Goal: Consume media (video, audio)

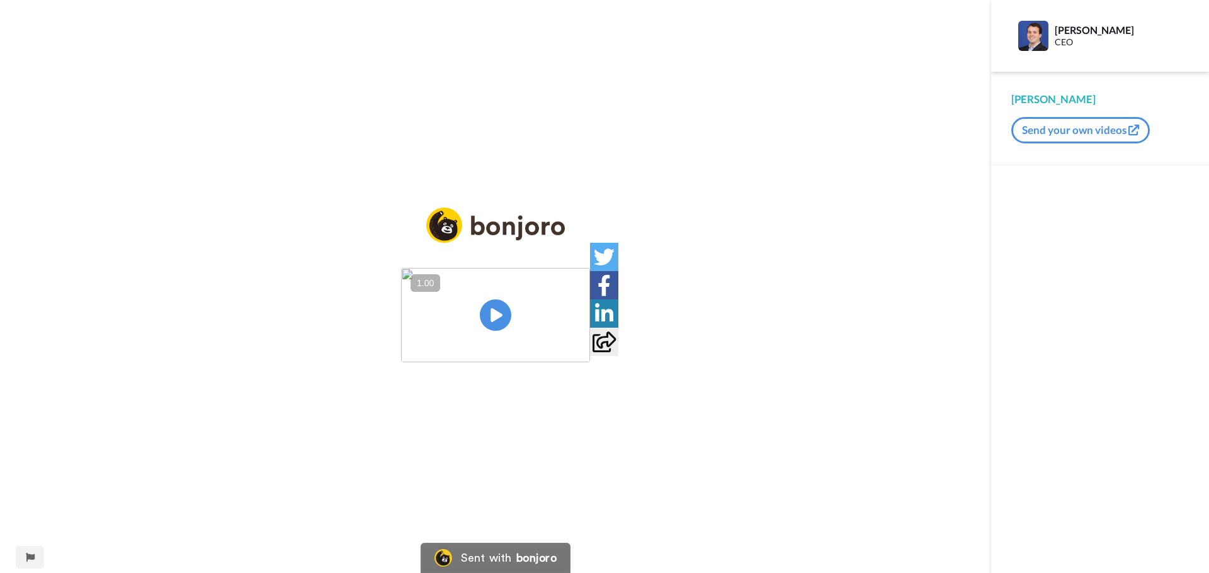
click at [505, 319] on img at bounding box center [495, 315] width 189 height 94
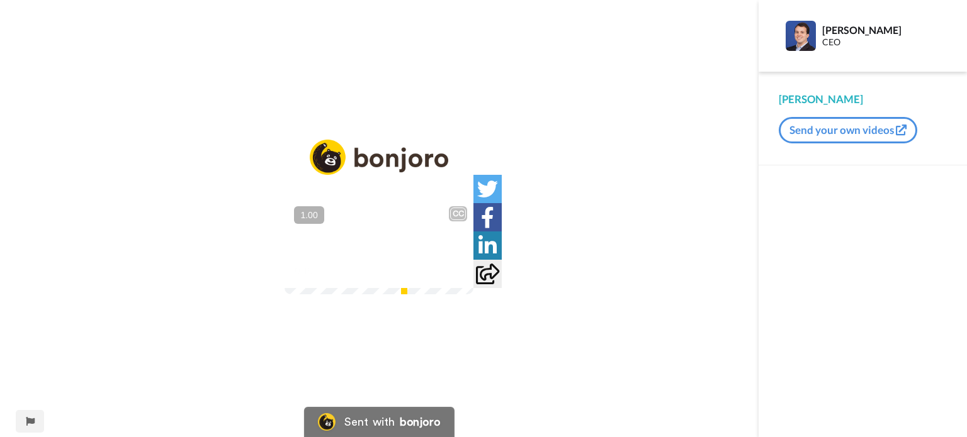
click at [408, 267] on video at bounding box center [379, 247] width 189 height 94
click at [465, 280] on div at bounding box center [456, 271] width 18 height 18
click at [473, 269] on video at bounding box center [379, 247] width 189 height 94
click at [463, 278] on img at bounding box center [455, 270] width 13 height 13
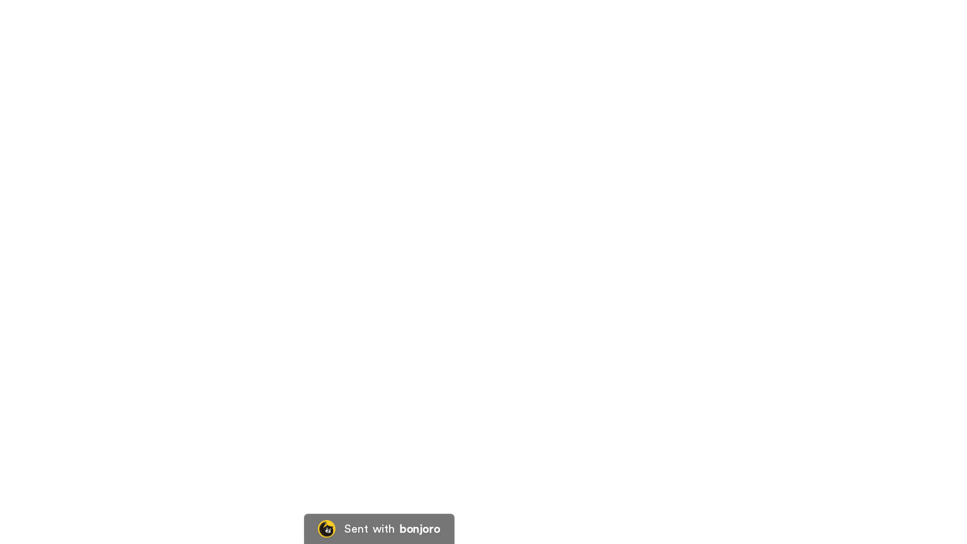
click at [520, 330] on video at bounding box center [483, 272] width 967 height 544
click at [515, 333] on video at bounding box center [483, 272] width 967 height 544
click at [458, 239] on video at bounding box center [483, 272] width 967 height 544
click at [456, 267] on video at bounding box center [483, 272] width 967 height 544
click at [491, 309] on video at bounding box center [483, 272] width 967 height 544
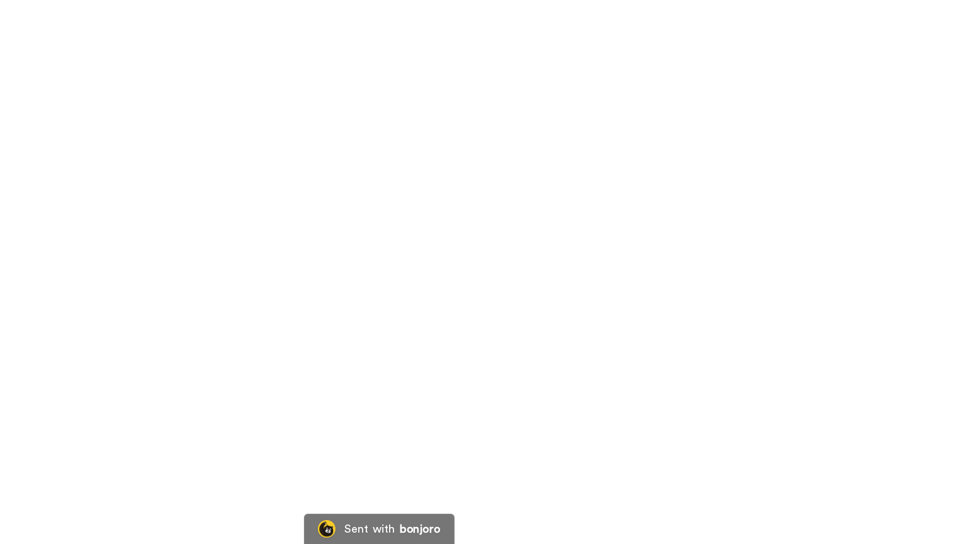
click at [465, 294] on video at bounding box center [483, 272] width 967 height 544
click at [534, 420] on video at bounding box center [483, 272] width 967 height 544
click at [476, 305] on video at bounding box center [483, 272] width 967 height 544
click at [544, 304] on video at bounding box center [483, 272] width 967 height 544
click at [402, 310] on video at bounding box center [483, 272] width 967 height 544
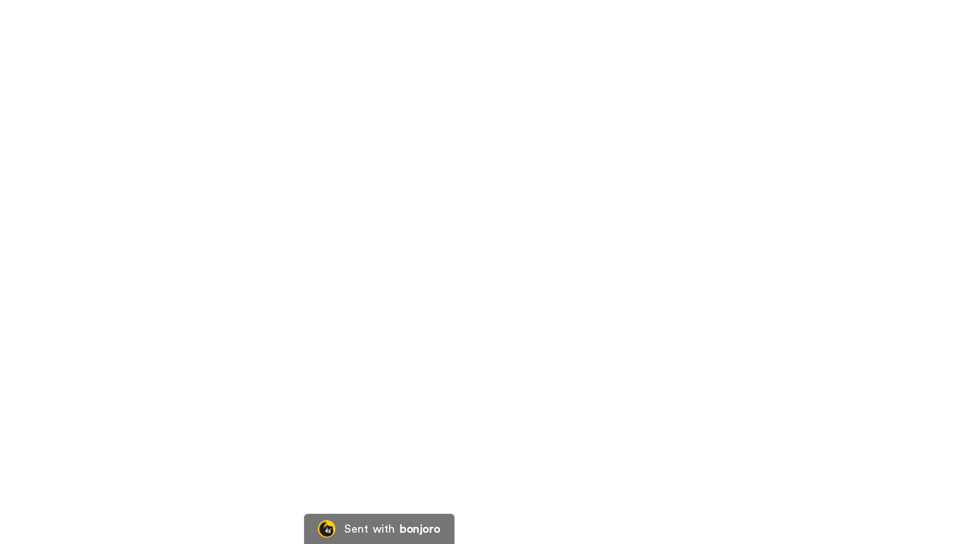
click at [579, 255] on video at bounding box center [483, 272] width 967 height 544
click at [470, 269] on video at bounding box center [483, 272] width 967 height 544
click at [402, 308] on video at bounding box center [483, 272] width 967 height 544
click at [400, 310] on video at bounding box center [483, 272] width 967 height 544
click at [590, 302] on video at bounding box center [483, 272] width 967 height 544
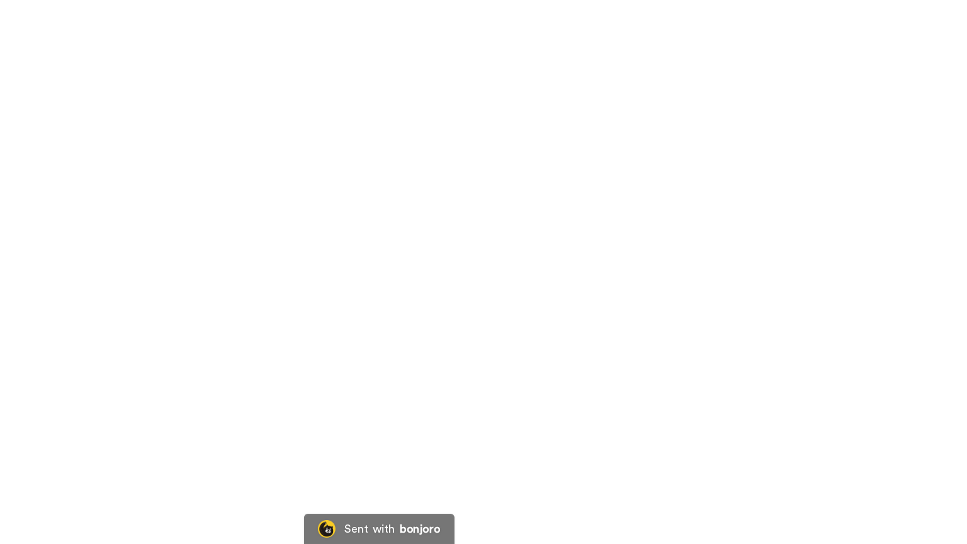
click at [569, 413] on video at bounding box center [483, 272] width 967 height 544
click at [461, 373] on video at bounding box center [483, 272] width 967 height 544
click at [411, 452] on video at bounding box center [483, 272] width 967 height 544
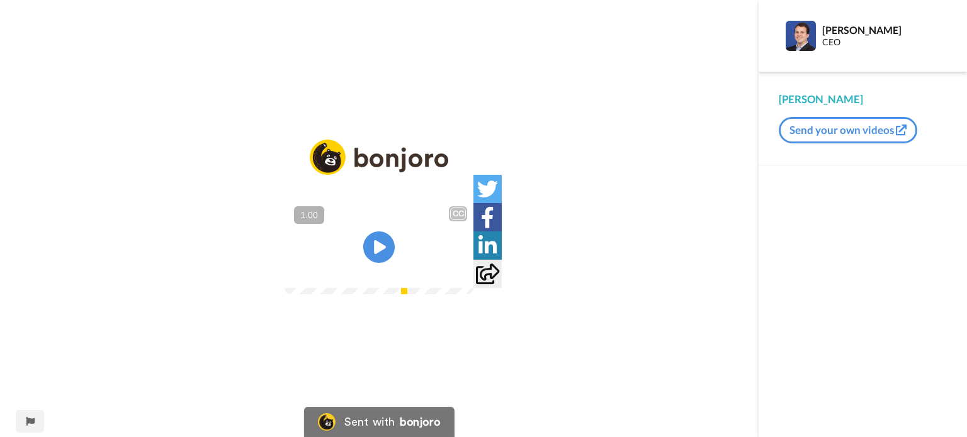
click at [463, 278] on img at bounding box center [455, 270] width 13 height 13
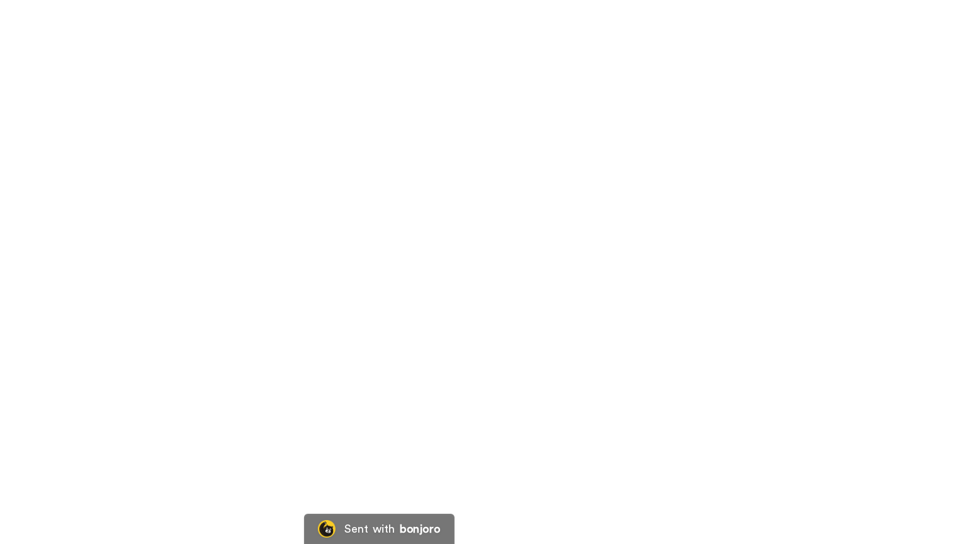
click at [428, 310] on video at bounding box center [483, 272] width 967 height 544
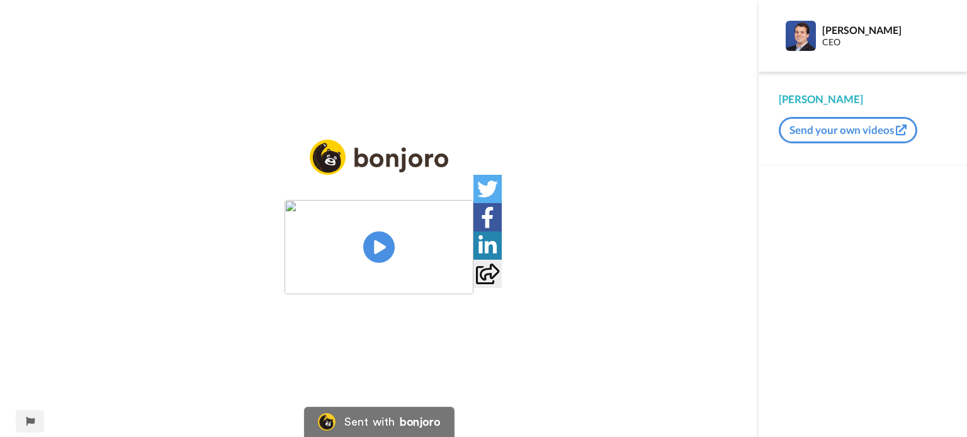
click at [367, 240] on img at bounding box center [379, 247] width 189 height 94
drag, startPoint x: 582, startPoint y: 347, endPoint x: 582, endPoint y: 423, distance: 76.2
click at [462, 277] on img at bounding box center [455, 270] width 13 height 13
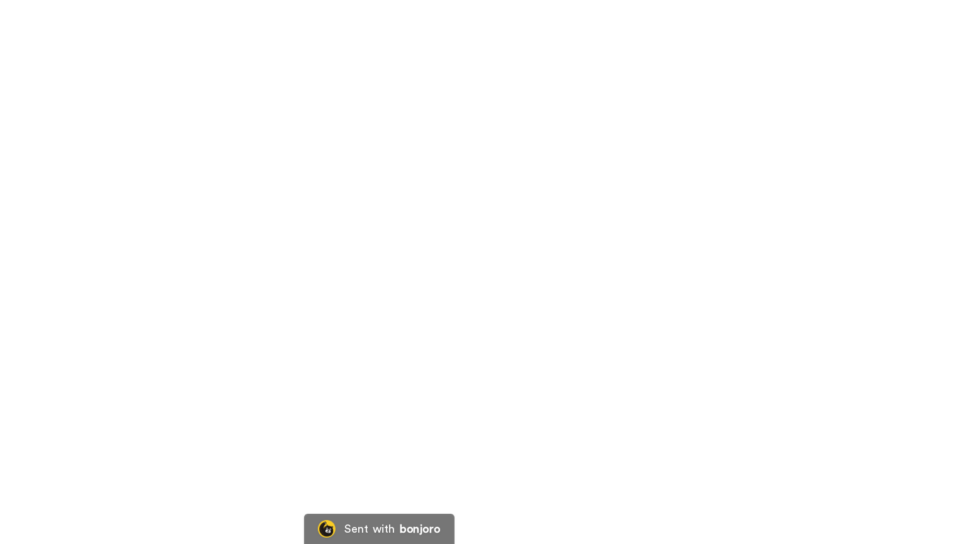
click at [463, 320] on video at bounding box center [483, 272] width 967 height 544
click at [453, 280] on video at bounding box center [483, 272] width 967 height 544
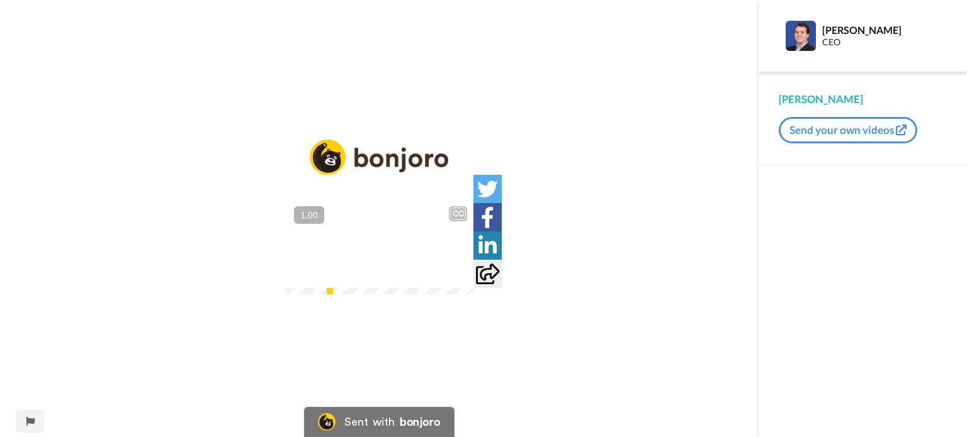
click at [463, 278] on img at bounding box center [455, 270] width 13 height 13
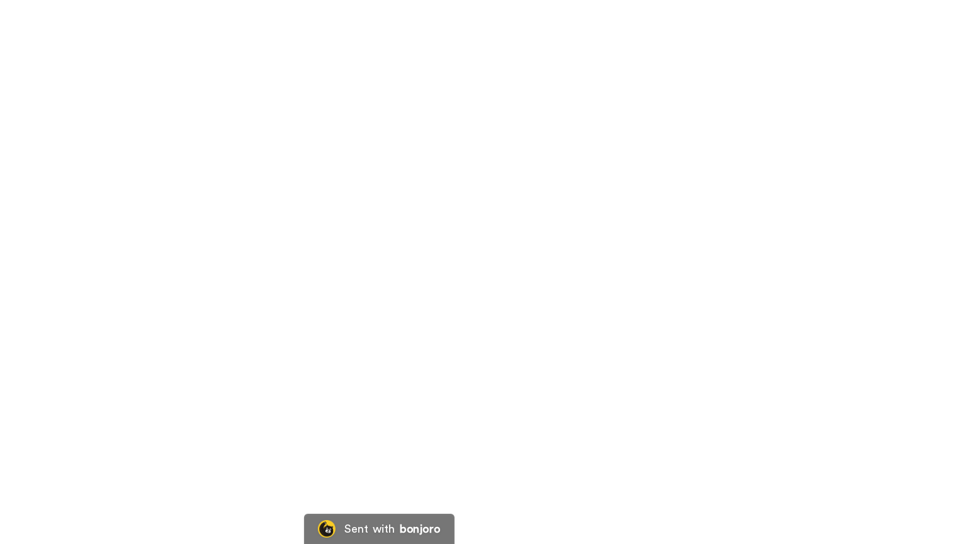
click at [609, 360] on video at bounding box center [483, 272] width 967 height 544
click at [537, 299] on video at bounding box center [483, 272] width 967 height 544
click at [584, 347] on video at bounding box center [483, 272] width 967 height 544
click at [585, 347] on video at bounding box center [483, 272] width 967 height 544
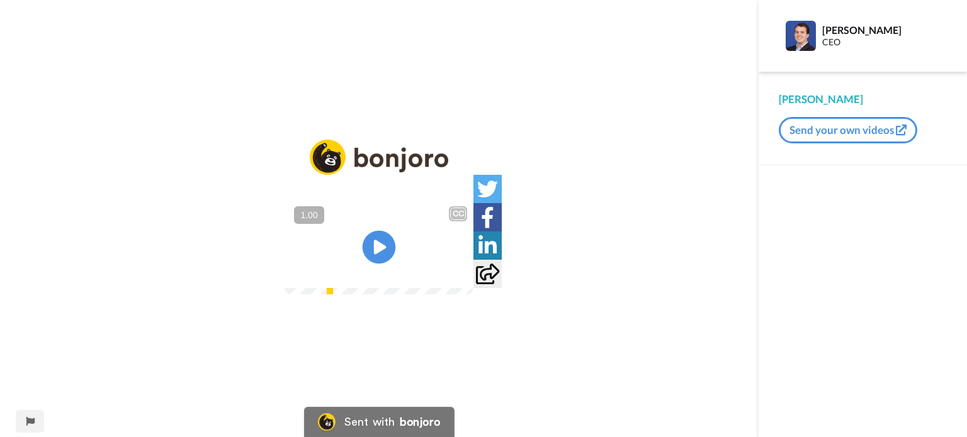
click at [385, 251] on icon at bounding box center [379, 247] width 33 height 33
click at [463, 278] on img at bounding box center [455, 270] width 13 height 13
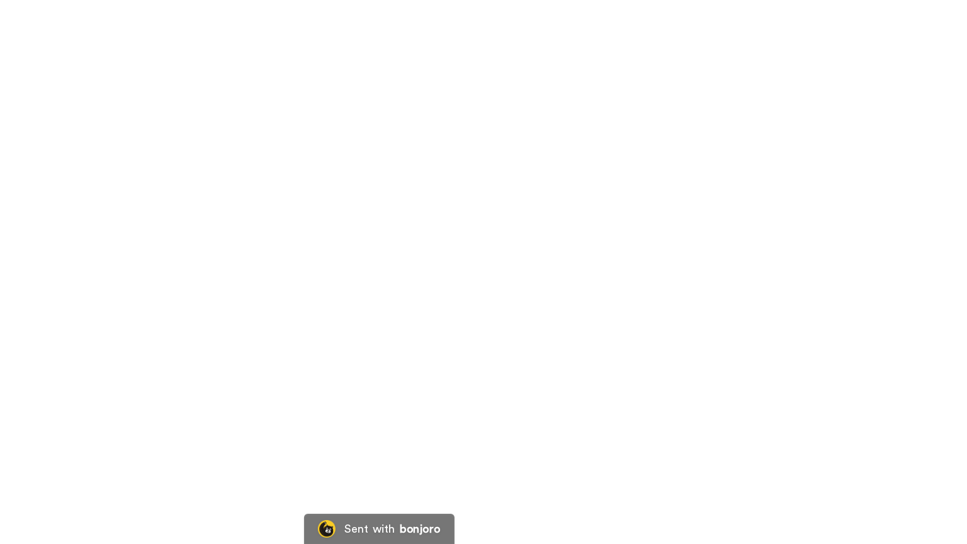
click at [594, 244] on video at bounding box center [483, 272] width 967 height 544
click at [544, 213] on video at bounding box center [483, 272] width 967 height 544
click at [576, 331] on video at bounding box center [483, 272] width 967 height 544
click at [491, 320] on video at bounding box center [483, 272] width 967 height 544
click at [705, 437] on video at bounding box center [483, 272] width 967 height 544
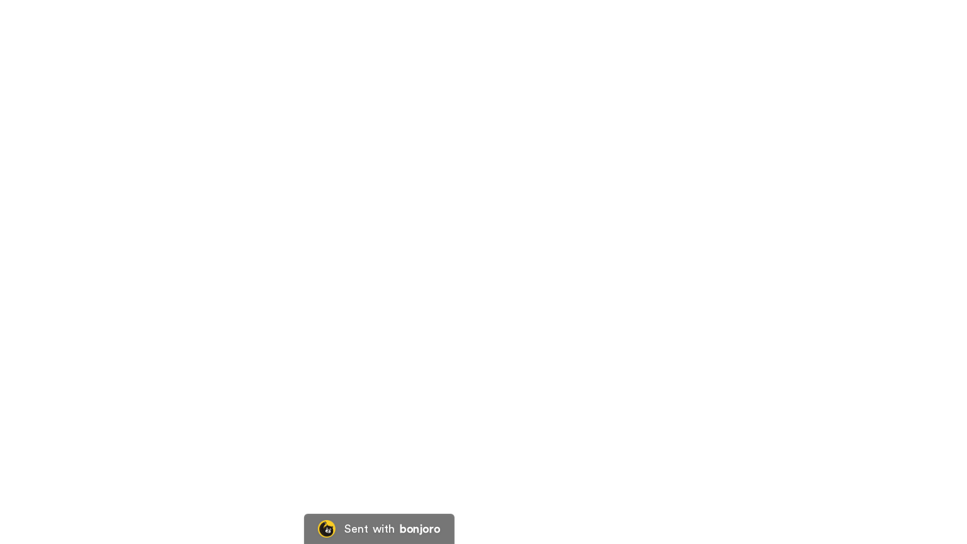
click at [571, 398] on video at bounding box center [483, 272] width 967 height 544
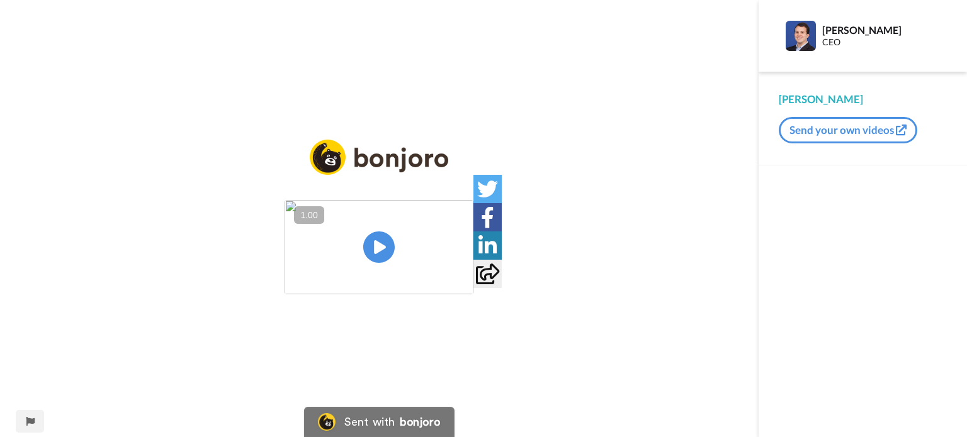
click at [367, 256] on img at bounding box center [379, 247] width 189 height 94
click at [405, 242] on video at bounding box center [379, 247] width 189 height 94
click at [465, 280] on div at bounding box center [456, 271] width 18 height 18
click at [463, 278] on img at bounding box center [455, 270] width 13 height 13
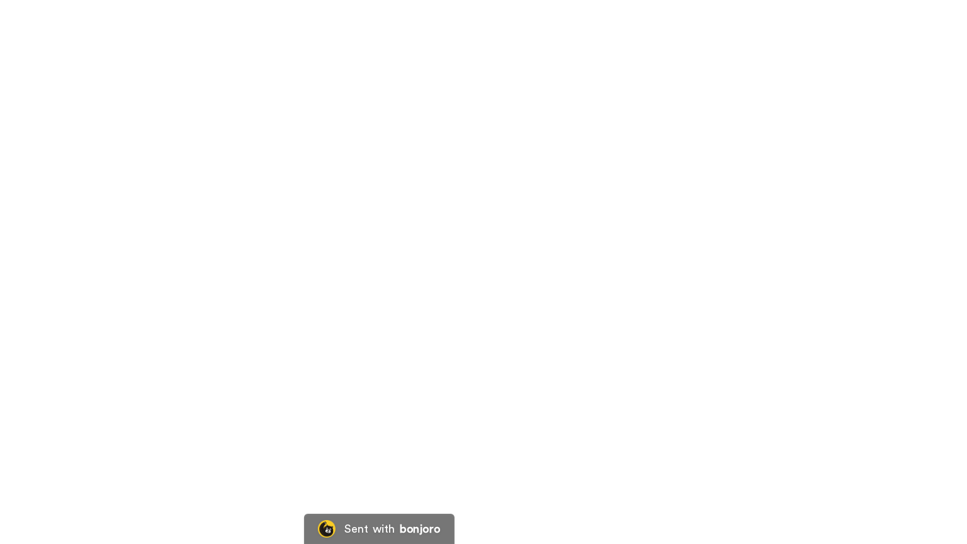
click at [477, 354] on video at bounding box center [483, 272] width 967 height 544
click at [481, 325] on video at bounding box center [483, 272] width 967 height 544
click at [684, 315] on video at bounding box center [483, 272] width 967 height 544
click at [641, 274] on video at bounding box center [483, 272] width 967 height 544
click at [679, 252] on video at bounding box center [483, 272] width 967 height 544
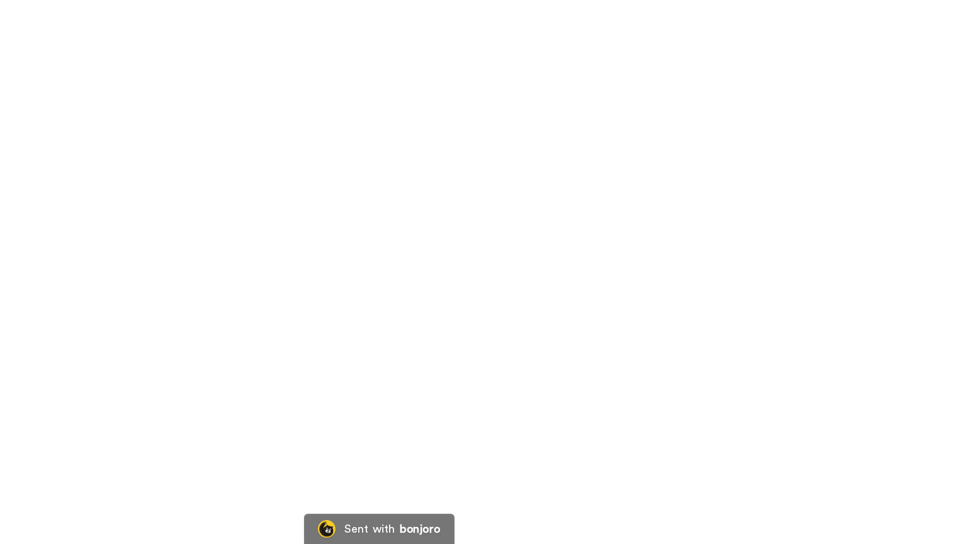
click at [687, 299] on video at bounding box center [483, 272] width 967 height 544
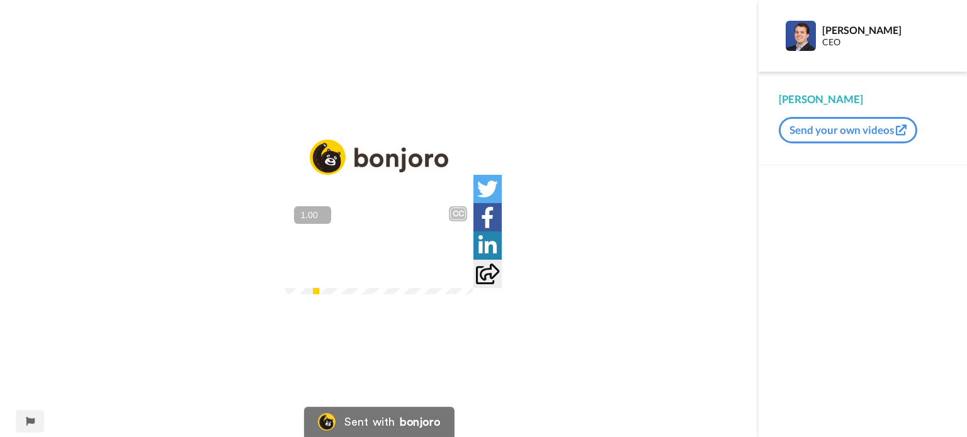
click at [0, 0] on button "+" at bounding box center [0, 0] width 0 height 0
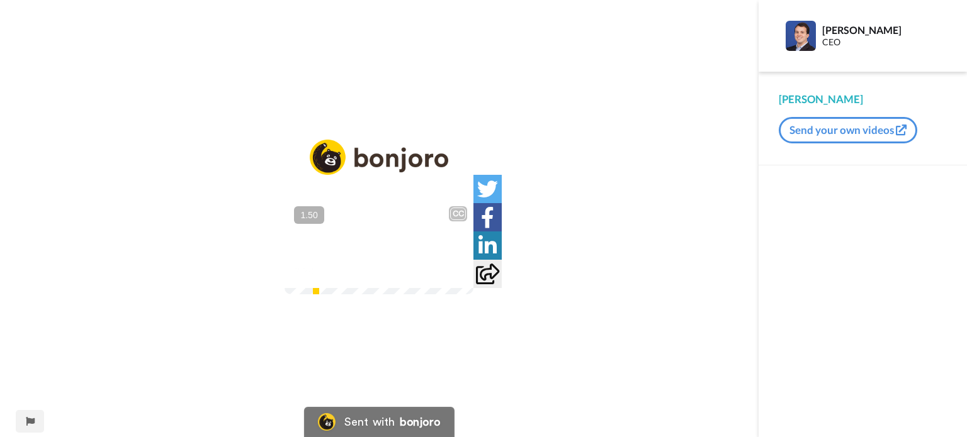
drag, startPoint x: 579, startPoint y: 349, endPoint x: 579, endPoint y: 425, distance: 75.5
click at [462, 277] on img at bounding box center [455, 270] width 13 height 13
